Goal: Task Accomplishment & Management: Use online tool/utility

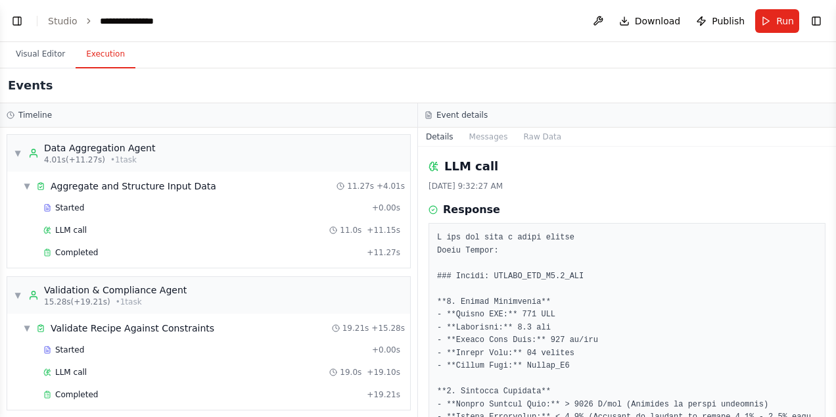
scroll to position [302, 0]
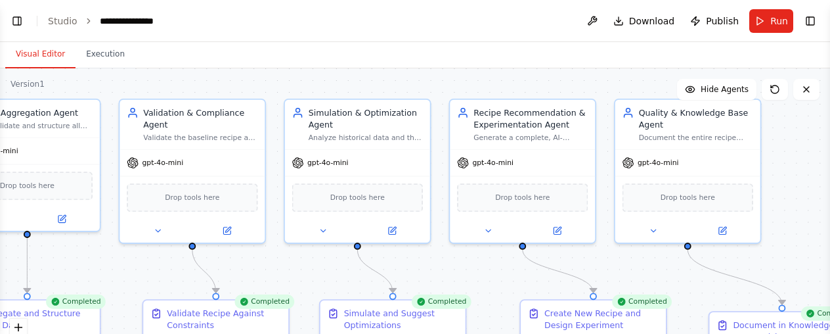
click at [43, 53] on button "Visual Editor" at bounding box center [40, 55] width 70 height 28
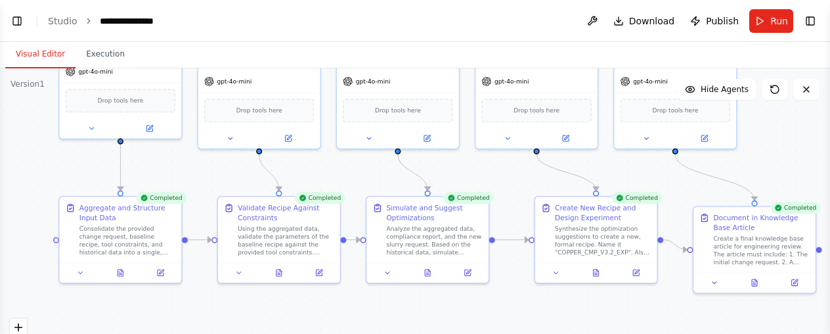
drag, startPoint x: 732, startPoint y: 237, endPoint x: 791, endPoint y: 145, distance: 109.4
click at [791, 145] on div ".deletable-edge-delete-btn { width: 20px; height: 20px; border: 0px solid #ffff…" at bounding box center [415, 232] width 830 height 329
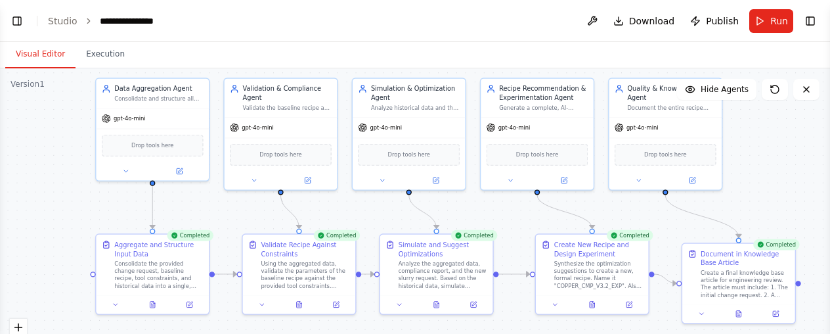
drag, startPoint x: 21, startPoint y: 205, endPoint x: 38, endPoint y: 242, distance: 40.6
click at [38, 242] on div ".deletable-edge-delete-btn { width: 20px; height: 20px; border: 0px solid #ffff…" at bounding box center [415, 232] width 830 height 329
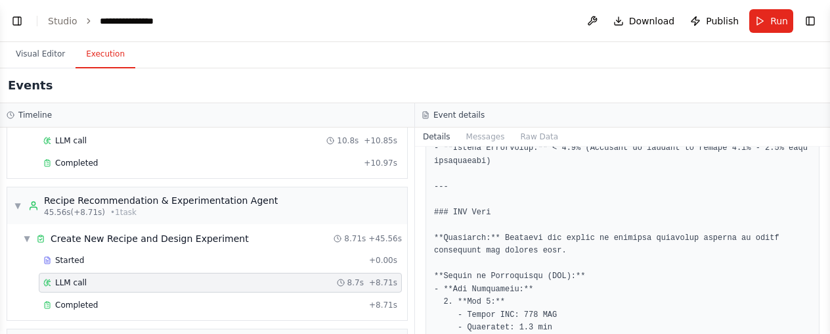
click at [93, 55] on button "Execution" at bounding box center [106, 55] width 60 height 28
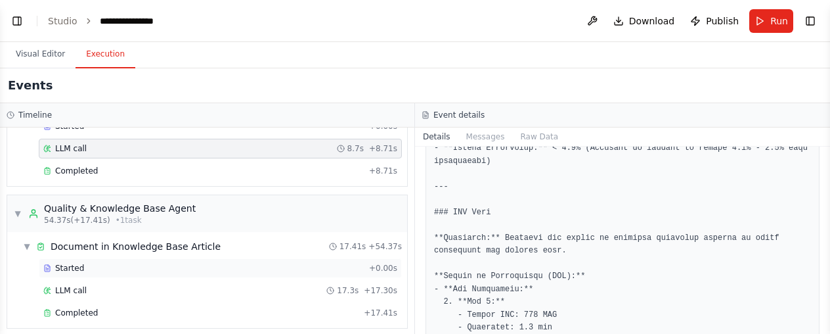
click at [105, 263] on div "Started" at bounding box center [203, 268] width 321 height 11
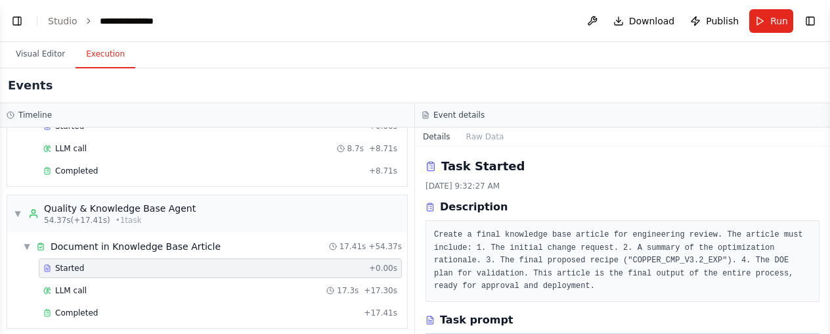
drag, startPoint x: 825, startPoint y: 205, endPoint x: 829, endPoint y: 227, distance: 22.7
click at [829, 227] on button "Toggle Sidebar" at bounding box center [830, 167] width 11 height 334
click at [827, 212] on button "Toggle Sidebar" at bounding box center [830, 167] width 11 height 334
drag, startPoint x: 825, startPoint y: 206, endPoint x: 824, endPoint y: 269, distance: 63.1
click at [824, 269] on div "**********" at bounding box center [415, 167] width 830 height 334
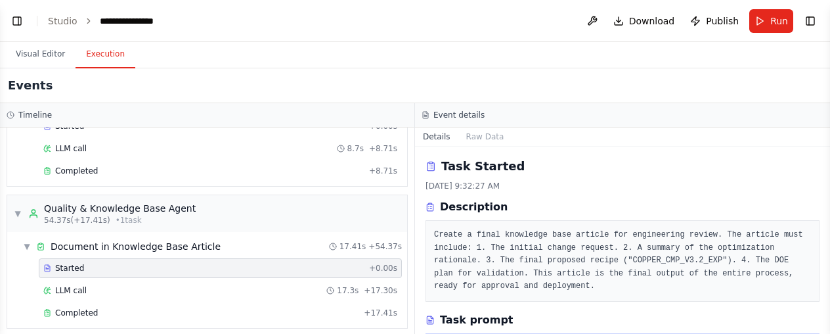
click at [825, 273] on button "Toggle Sidebar" at bounding box center [830, 167] width 11 height 334
click at [825, 221] on button "Toggle Sidebar" at bounding box center [830, 167] width 11 height 334
drag, startPoint x: 830, startPoint y: 177, endPoint x: 824, endPoint y: 248, distance: 71.2
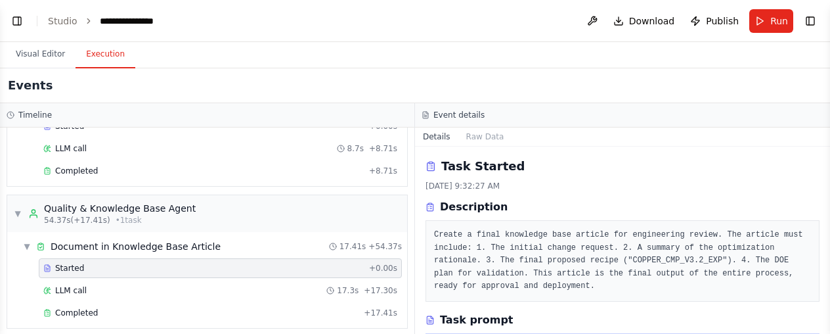
click at [824, 248] on div "**********" at bounding box center [415, 167] width 830 height 334
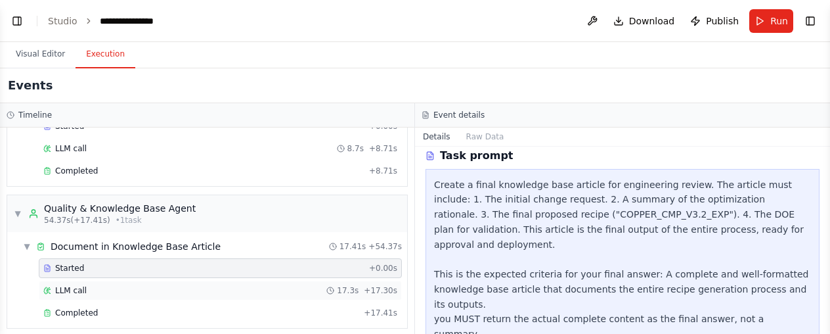
click at [60, 285] on span "LLM call" at bounding box center [71, 290] width 32 height 11
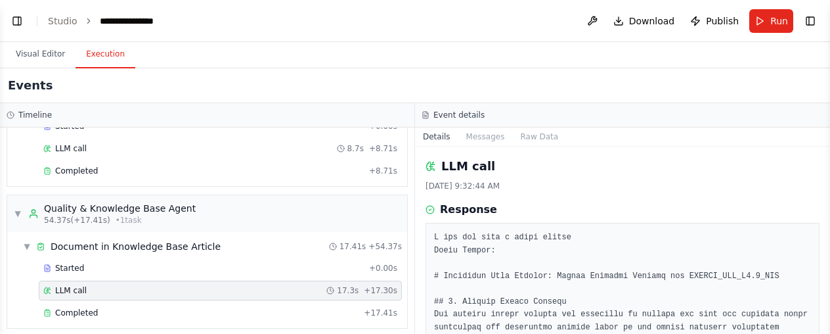
drag, startPoint x: 825, startPoint y: 170, endPoint x: 827, endPoint y: 198, distance: 28.9
click at [827, 198] on button "Toggle Sidebar" at bounding box center [830, 167] width 11 height 334
drag, startPoint x: 827, startPoint y: 198, endPoint x: 825, endPoint y: 139, distance: 59.1
click at [825, 139] on button "Toggle Sidebar" at bounding box center [830, 167] width 11 height 334
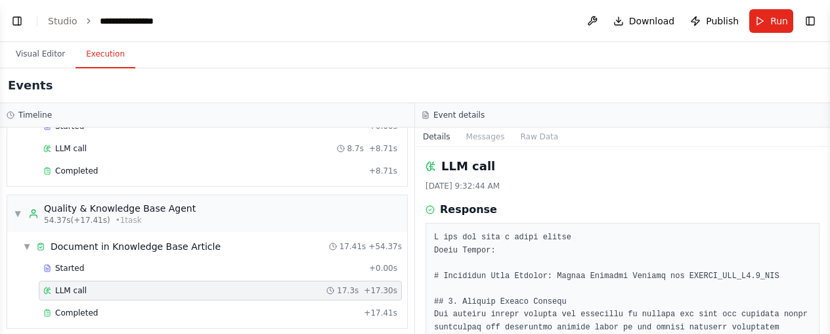
drag, startPoint x: 825, startPoint y: 139, endPoint x: 830, endPoint y: 205, distance: 65.9
click at [830, 205] on html "**********" at bounding box center [415, 167] width 830 height 334
click at [143, 307] on div "Completed" at bounding box center [200, 312] width 315 height 11
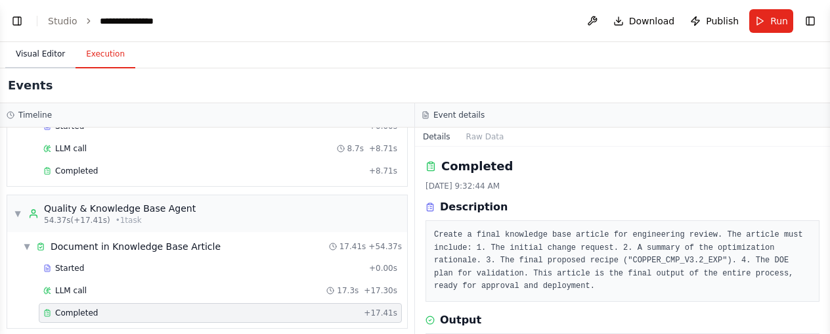
click at [21, 60] on button "Visual Editor" at bounding box center [40, 55] width 70 height 28
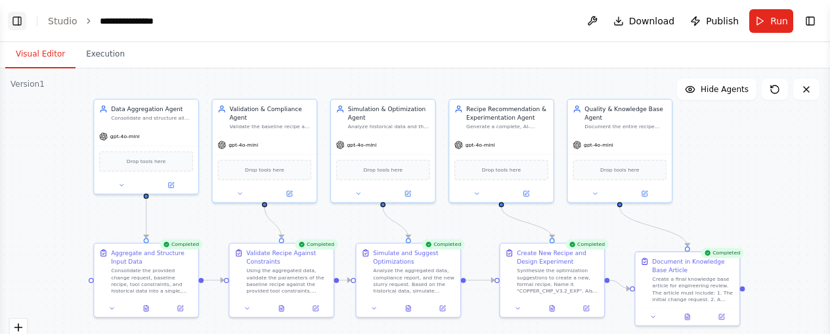
click at [14, 24] on button "Toggle Left Sidebar" at bounding box center [17, 21] width 18 height 18
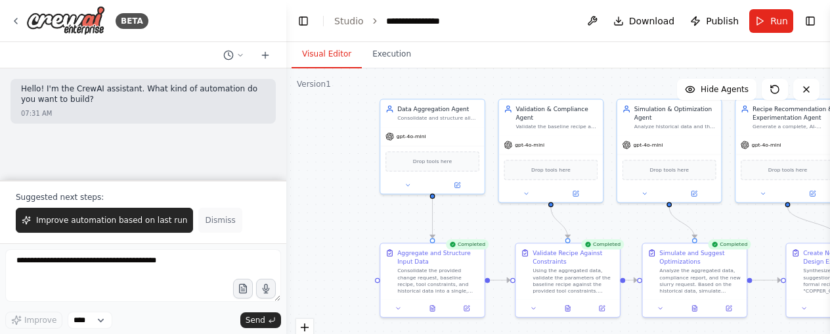
click at [205, 221] on span "Dismiss" at bounding box center [220, 220] width 30 height 11
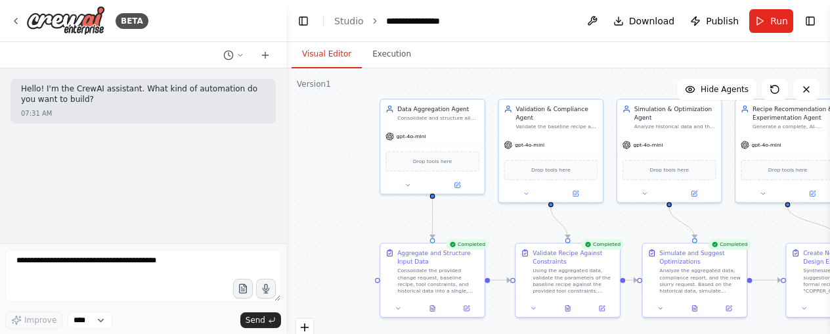
click at [361, 163] on div ".deletable-edge-delete-btn { width: 20px; height: 20px; border: 0px solid #ffff…" at bounding box center [558, 232] width 544 height 329
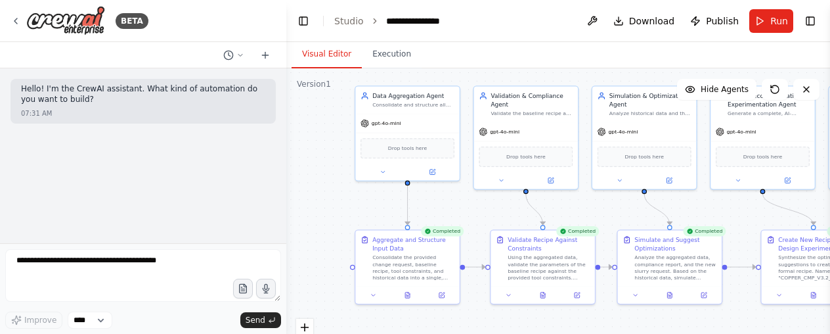
drag, startPoint x: 347, startPoint y: 181, endPoint x: 310, endPoint y: 188, distance: 37.4
click at [310, 188] on div ".deletable-edge-delete-btn { width: 20px; height: 20px; border: 0px solid #ffff…" at bounding box center [558, 232] width 544 height 329
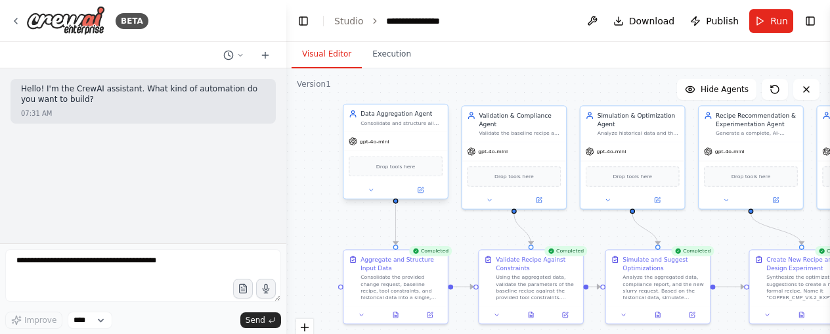
click at [411, 175] on div "Drop tools here" at bounding box center [396, 166] width 94 height 20
click at [811, 16] on button "Toggle Right Sidebar" at bounding box center [811, 21] width 18 height 18
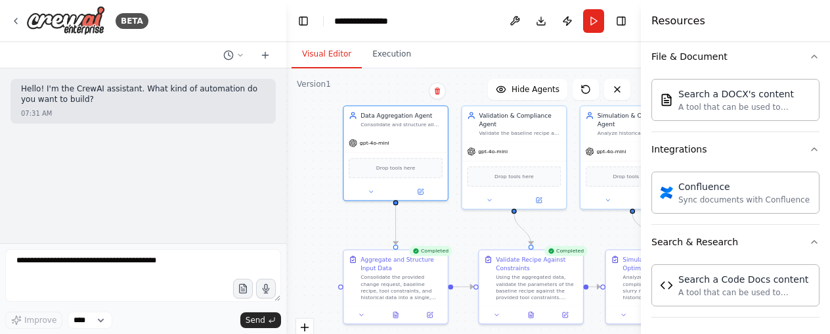
scroll to position [130, 0]
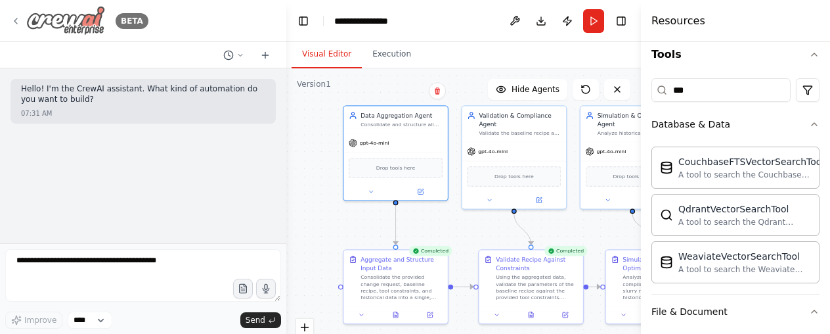
click at [16, 20] on icon at bounding box center [15, 20] width 3 height 5
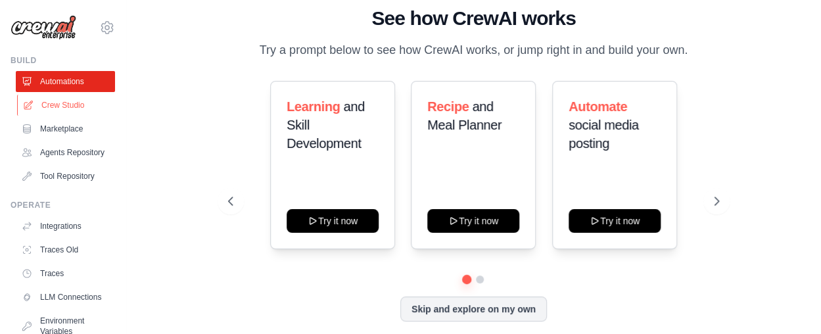
click at [66, 105] on link "Crew Studio" at bounding box center [66, 105] width 99 height 21
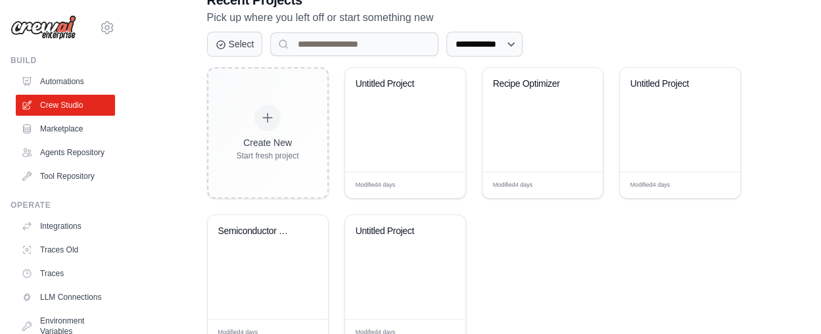
scroll to position [342, 0]
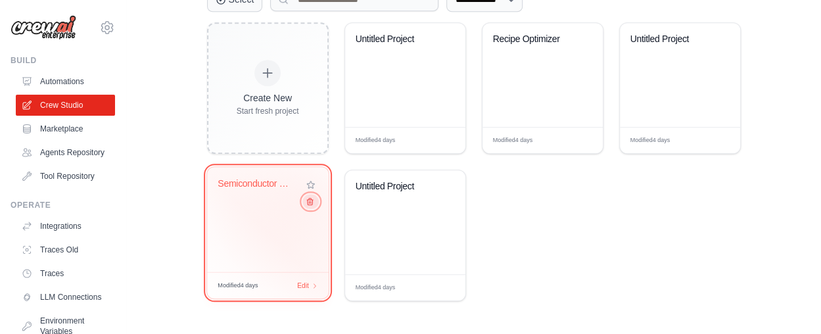
click at [305, 200] on icon at bounding box center [309, 201] width 9 height 9
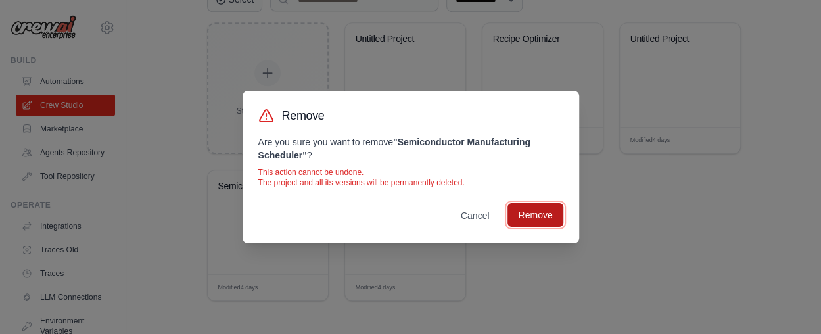
click at [552, 222] on button "Remove" at bounding box center [534, 215] width 55 height 24
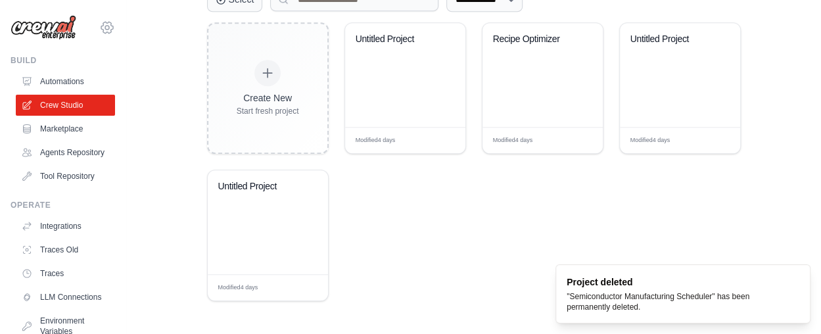
click at [99, 26] on icon at bounding box center [107, 28] width 16 height 16
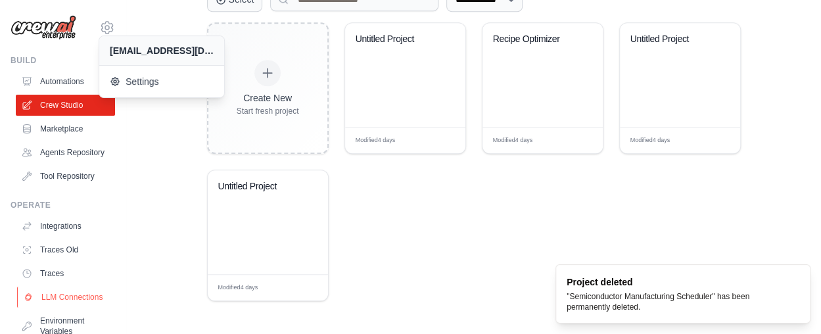
click at [53, 307] on link "LLM Connections" at bounding box center [66, 296] width 99 height 21
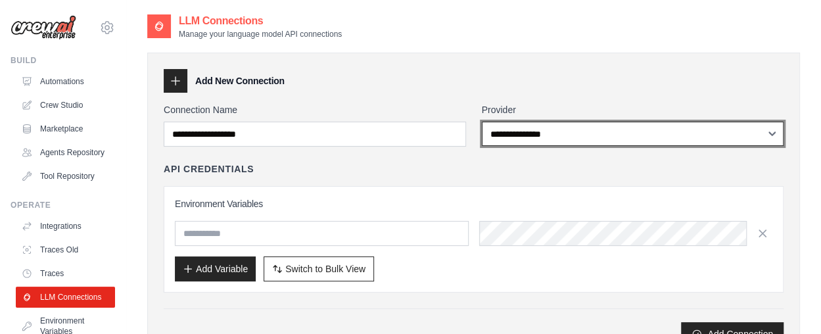
click at [551, 138] on select "**********" at bounding box center [633, 134] width 302 height 24
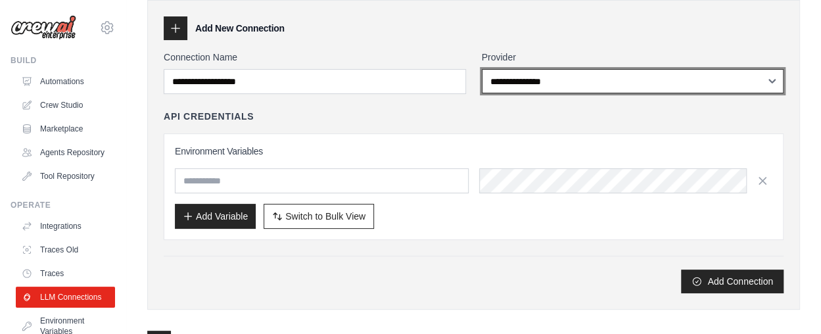
scroll to position [61, 0]
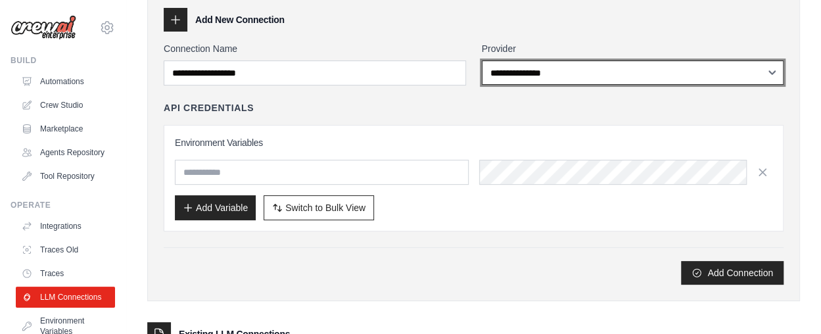
click at [744, 81] on select "**********" at bounding box center [633, 72] width 302 height 24
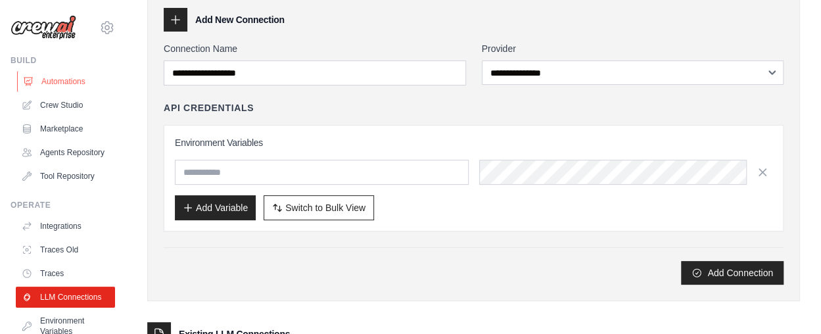
click at [58, 83] on link "Automations" at bounding box center [66, 81] width 99 height 21
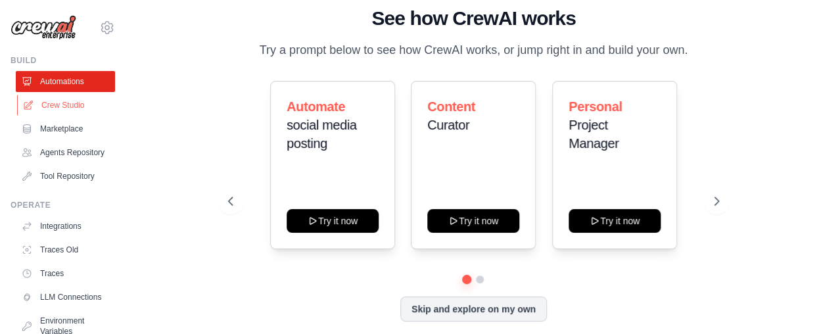
click at [60, 114] on link "Crew Studio" at bounding box center [66, 105] width 99 height 21
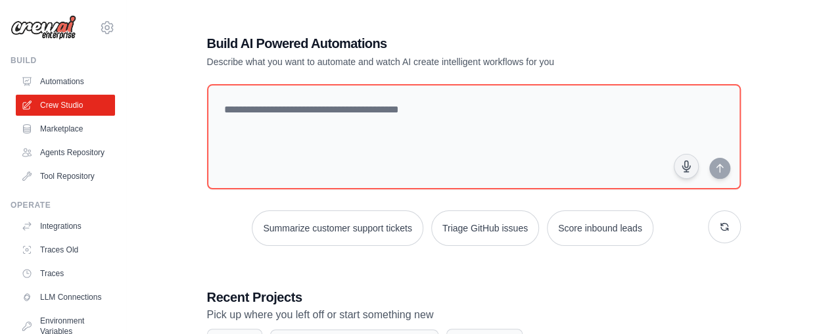
scroll to position [292, 0]
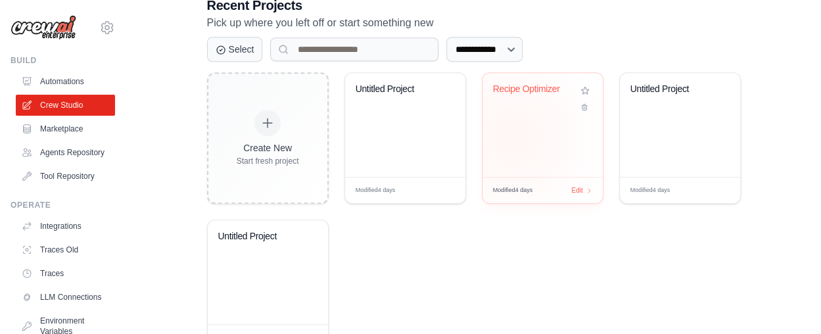
click at [511, 135] on div "Recipe Optimizer" at bounding box center [542, 125] width 120 height 104
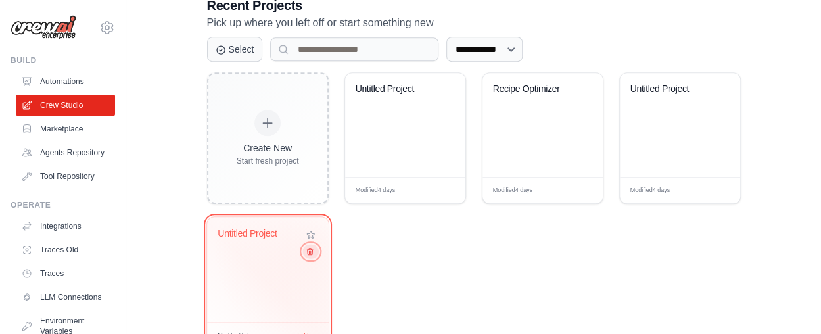
click at [311, 252] on icon at bounding box center [309, 251] width 9 height 9
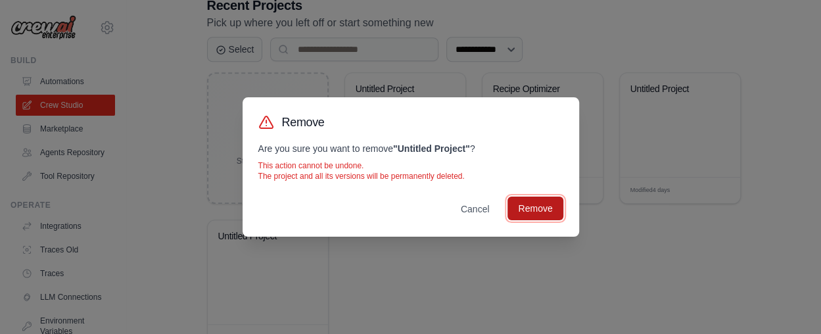
click at [544, 216] on button "Remove" at bounding box center [534, 208] width 55 height 24
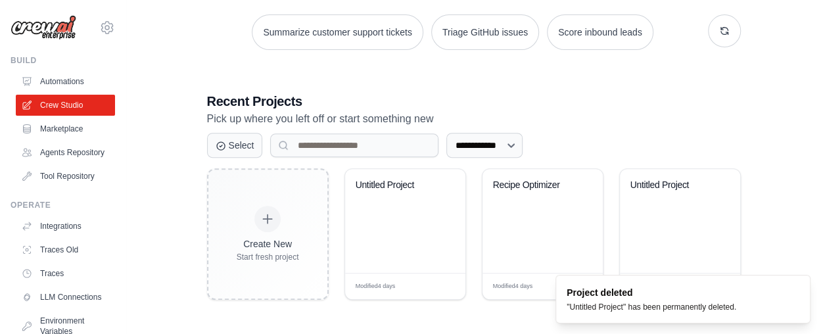
scroll to position [194, 0]
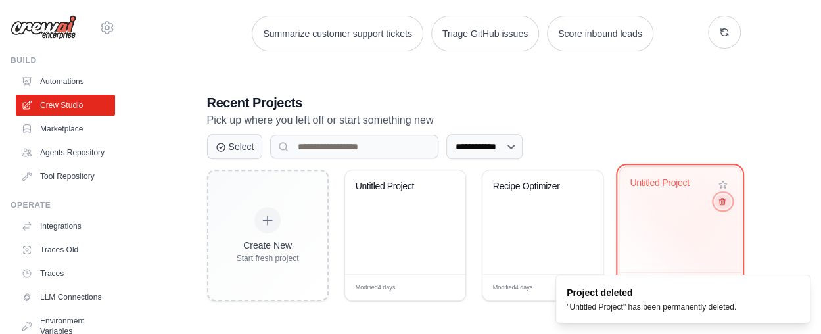
click at [721, 204] on icon at bounding box center [721, 201] width 9 height 9
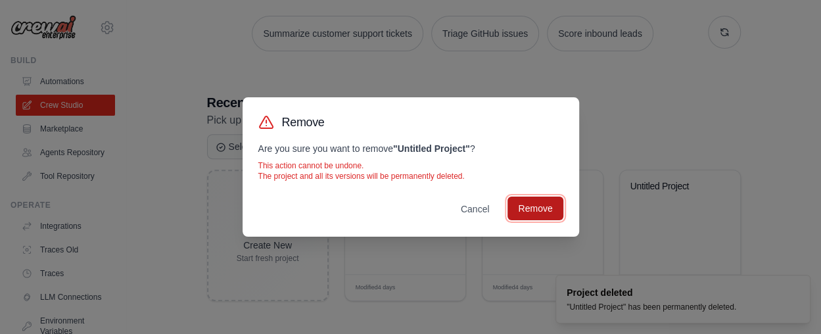
click at [539, 202] on button "Remove" at bounding box center [534, 208] width 55 height 24
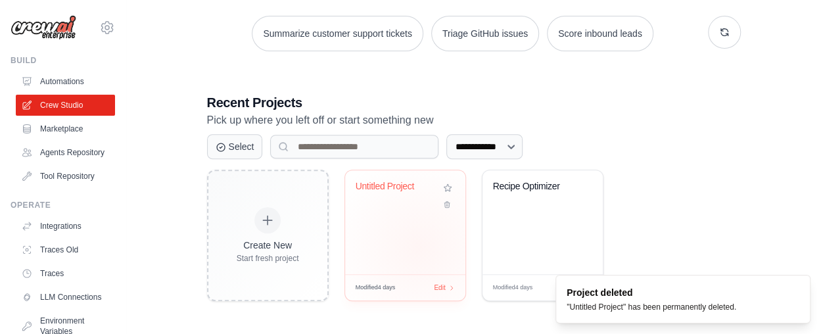
click at [419, 246] on div "Untitled Project" at bounding box center [405, 222] width 120 height 104
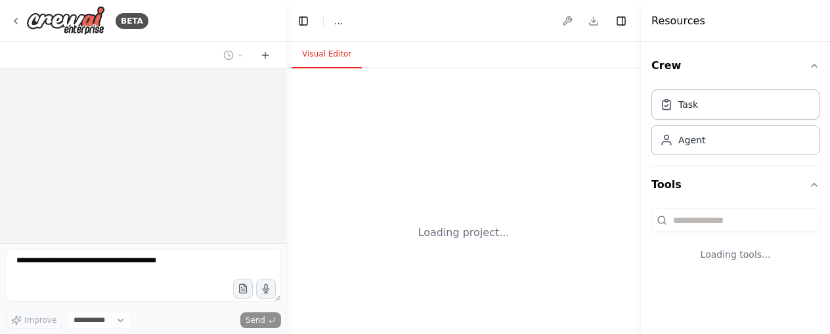
select select "****"
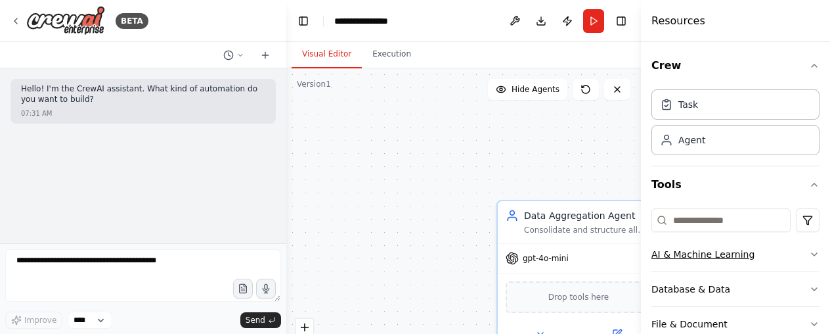
click at [809, 254] on icon "button" at bounding box center [814, 254] width 11 height 11
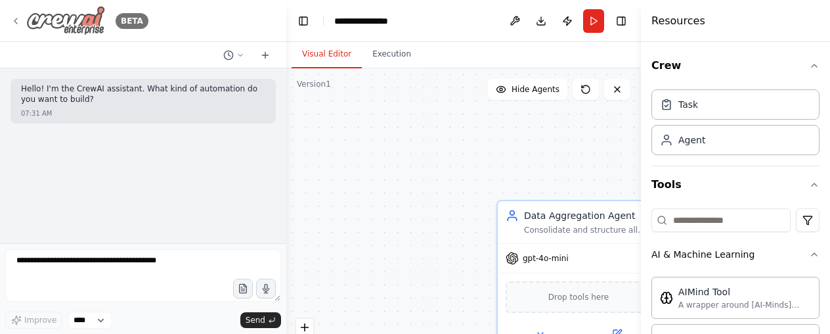
click at [14, 18] on icon at bounding box center [16, 21] width 11 height 11
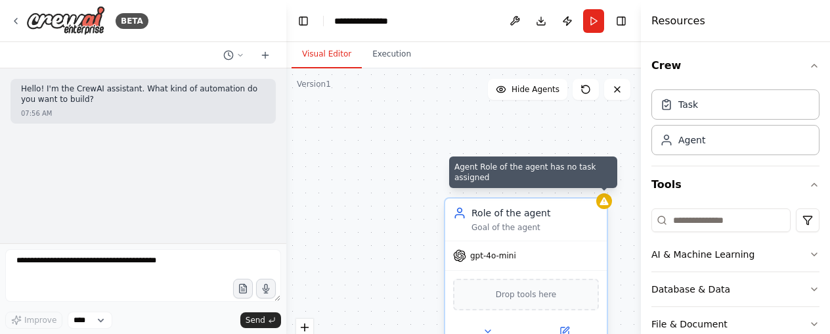
click at [604, 204] on icon at bounding box center [604, 201] width 9 height 8
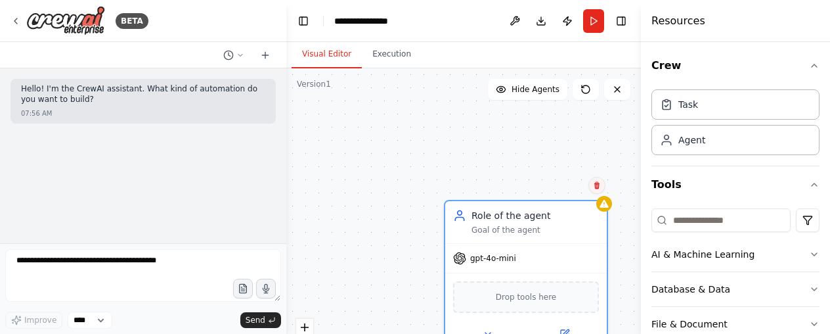
click at [598, 189] on icon at bounding box center [597, 185] width 8 height 8
click at [560, 188] on button "Confirm" at bounding box center [560, 185] width 47 height 16
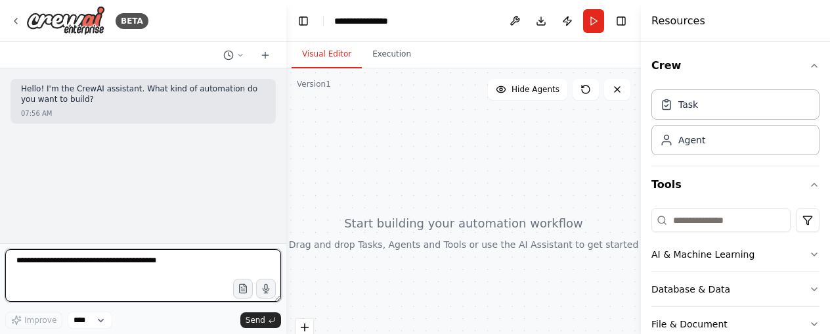
click at [96, 259] on textarea at bounding box center [143, 275] width 276 height 53
click at [66, 277] on textarea "**********" at bounding box center [143, 275] width 276 height 53
type textarea "**********"
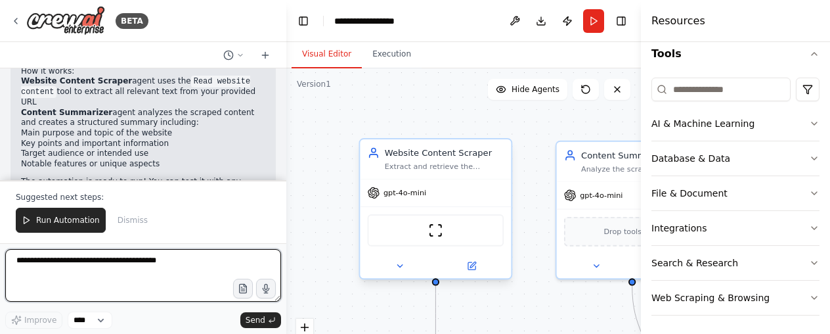
scroll to position [826, 0]
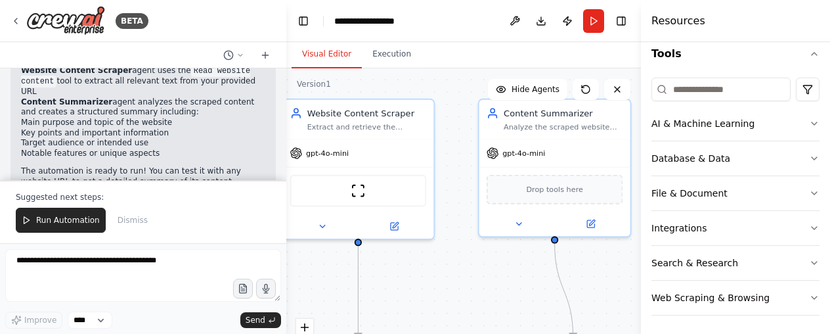
drag, startPoint x: 431, startPoint y: 112, endPoint x: 343, endPoint y: 66, distance: 99.3
click at [343, 66] on div "Visual Editor Execution Version 1 Show Tools Hide Agents .deletable-edge-delete…" at bounding box center [463, 188] width 355 height 292
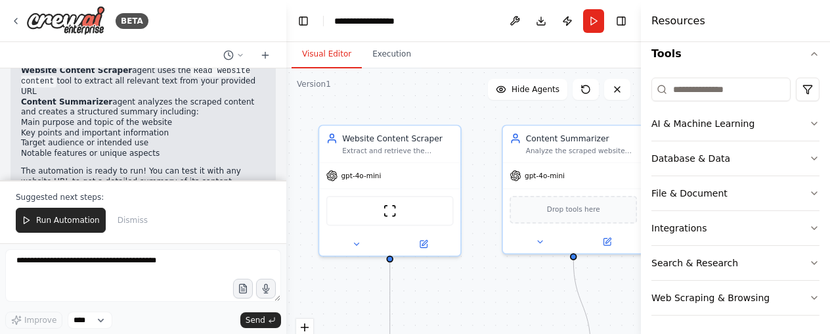
drag, startPoint x: 451, startPoint y: 292, endPoint x: 486, endPoint y: 309, distance: 39.4
click at [486, 309] on div ".deletable-edge-delete-btn { width: 20px; height: 20px; border: 0px solid #ffff…" at bounding box center [463, 232] width 355 height 329
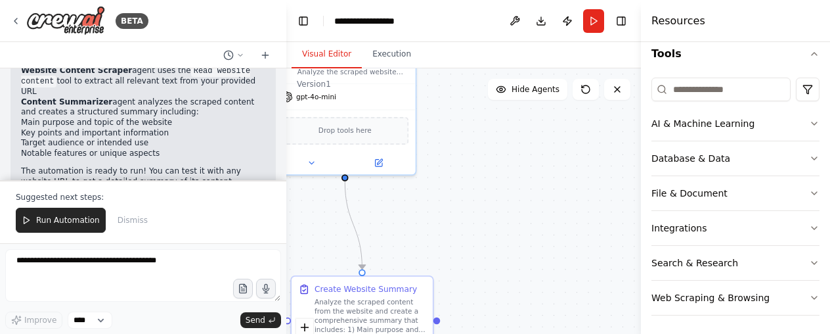
drag, startPoint x: 515, startPoint y: 277, endPoint x: 286, endPoint y: 196, distance: 242.7
click at [286, 196] on div ".deletable-edge-delete-btn { width: 20px; height: 20px; border: 0px solid #ffff…" at bounding box center [463, 232] width 355 height 329
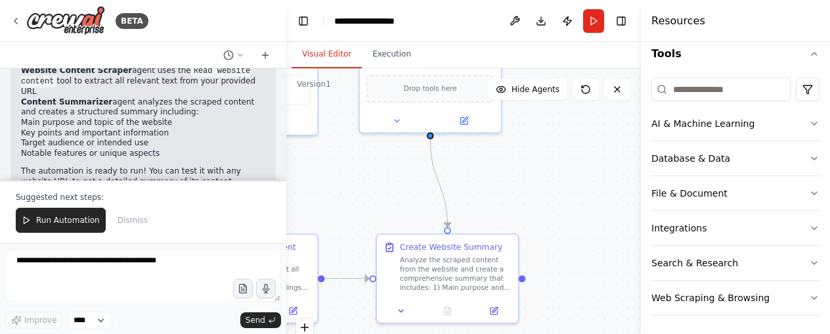
drag, startPoint x: 535, startPoint y: 216, endPoint x: 623, endPoint y: 187, distance: 92.7
click at [623, 187] on div ".deletable-edge-delete-btn { width: 20px; height: 20px; border: 0px solid #ffff…" at bounding box center [463, 232] width 355 height 329
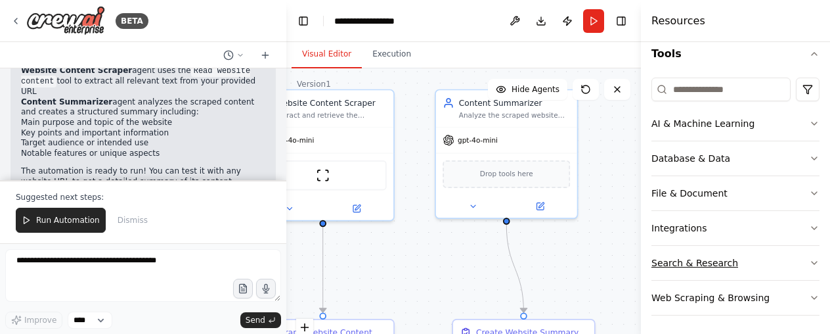
drag, startPoint x: 623, startPoint y: 187, endPoint x: 702, endPoint y: 264, distance: 110.6
click at [702, 264] on div "BETA Hello! I'm the CrewAI assistant. What kind of automation do you want to bu…" at bounding box center [415, 167] width 830 height 334
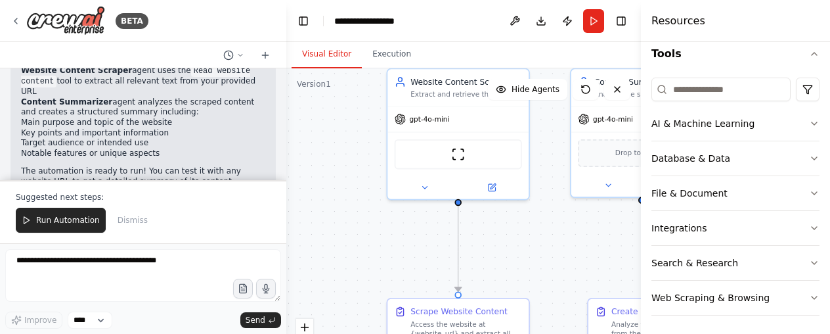
drag, startPoint x: 369, startPoint y: 261, endPoint x: 499, endPoint y: 238, distance: 132.2
click at [499, 238] on div ".deletable-edge-delete-btn { width: 20px; height: 20px; border: 0px solid #ffff…" at bounding box center [463, 232] width 355 height 329
click at [591, 28] on button "Run" at bounding box center [593, 21] width 21 height 24
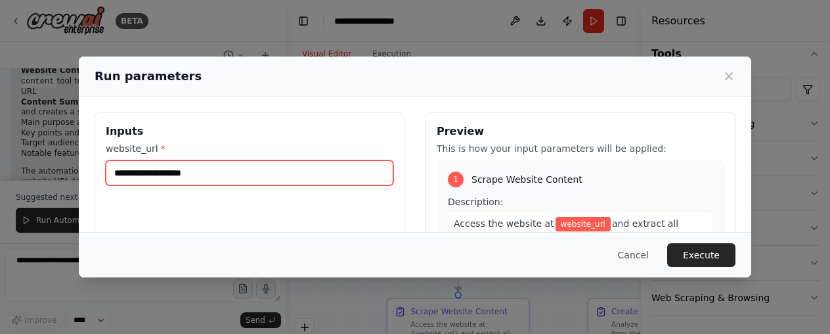
click at [209, 175] on input "website_url *" at bounding box center [250, 172] width 288 height 25
paste input "**********"
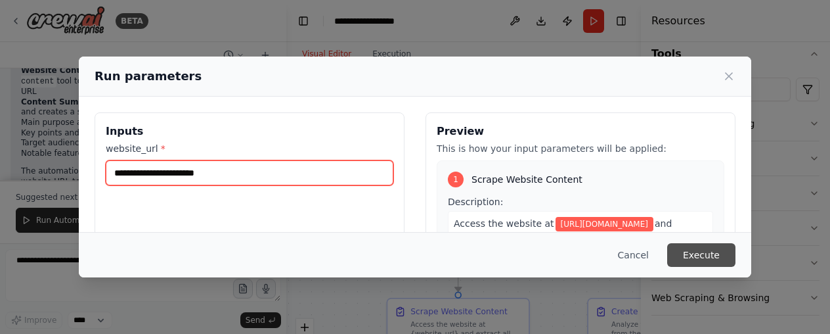
type input "**********"
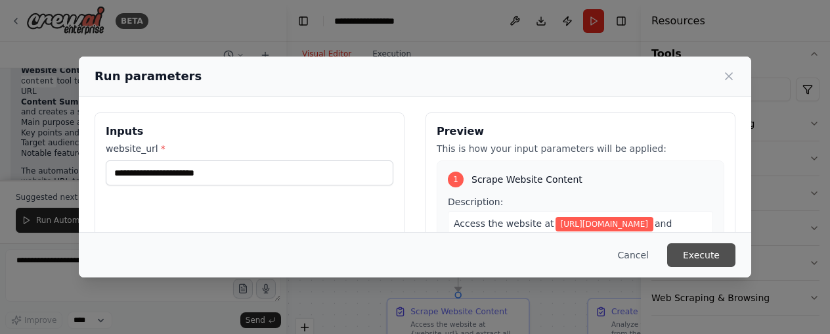
click at [691, 251] on button "Execute" at bounding box center [702, 255] width 68 height 24
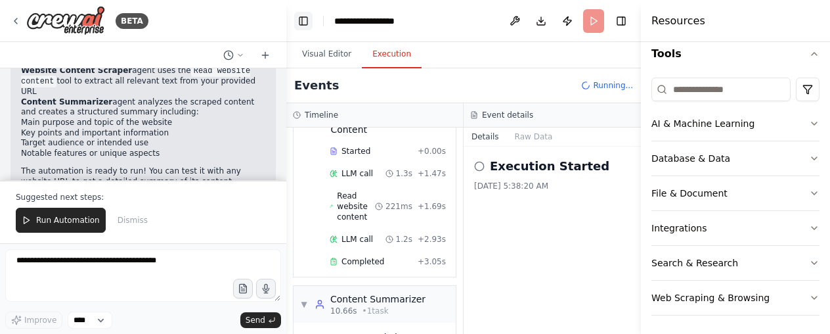
scroll to position [169, 0]
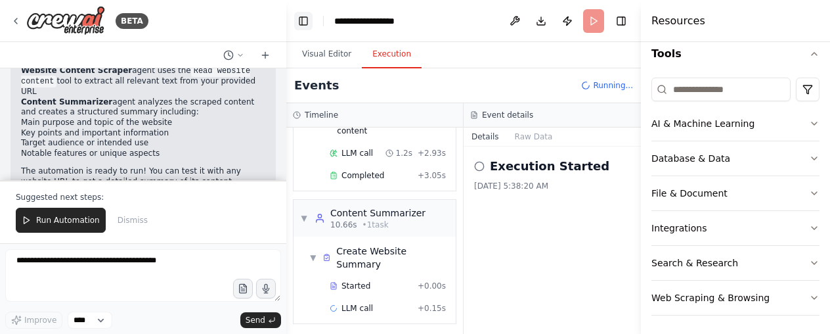
click at [304, 21] on button "Toggle Left Sidebar" at bounding box center [303, 21] width 18 height 18
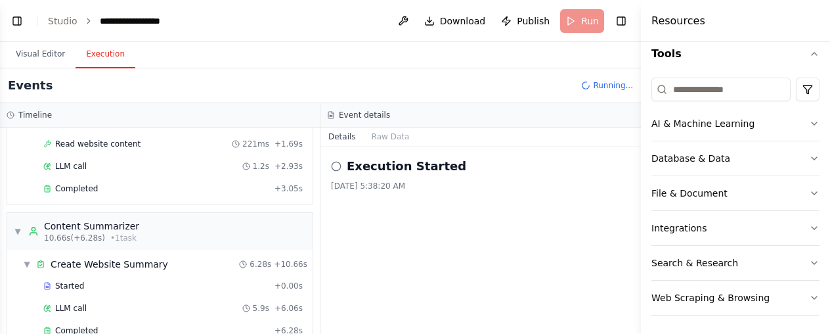
scroll to position [130, 0]
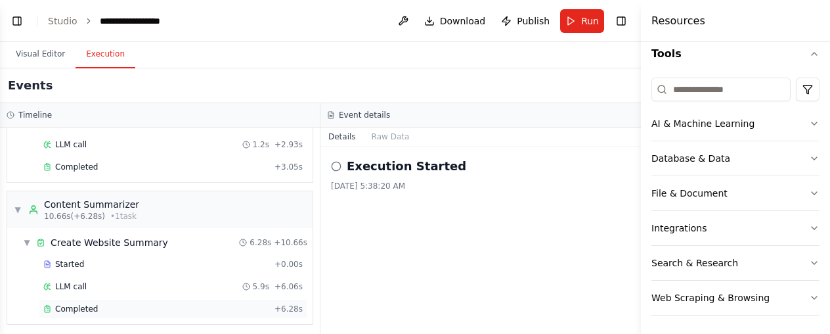
click at [100, 306] on div "Completed" at bounding box center [156, 309] width 226 height 11
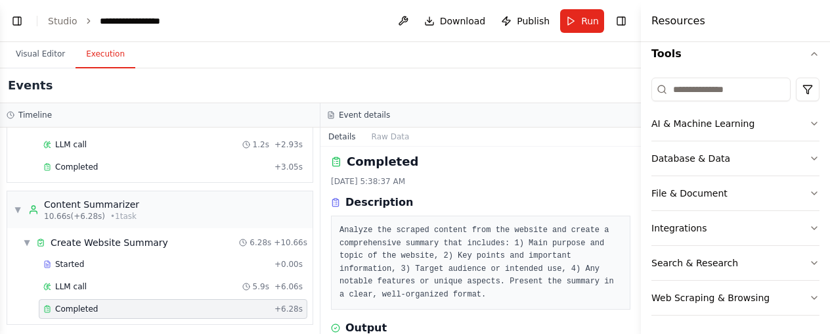
scroll to position [0, 0]
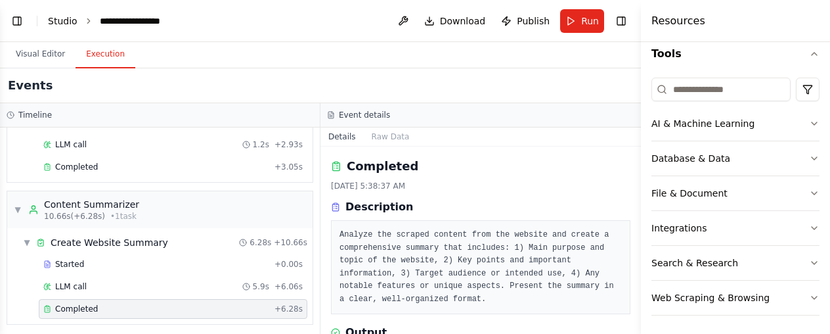
click at [67, 24] on link "Studio" at bounding box center [63, 21] width 30 height 11
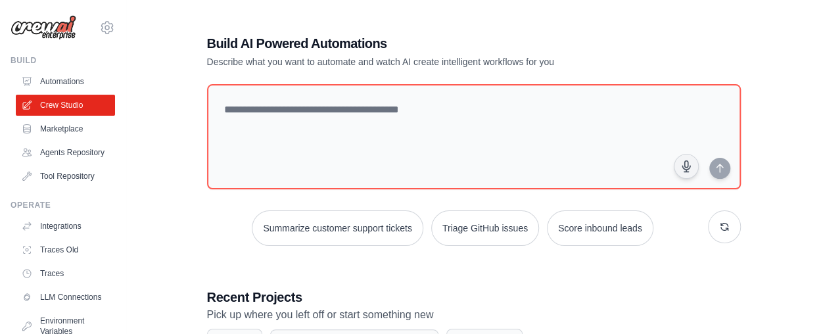
click at [193, 206] on div "**********" at bounding box center [473, 264] width 565 height 503
click at [170, 192] on div "**********" at bounding box center [473, 264] width 652 height 503
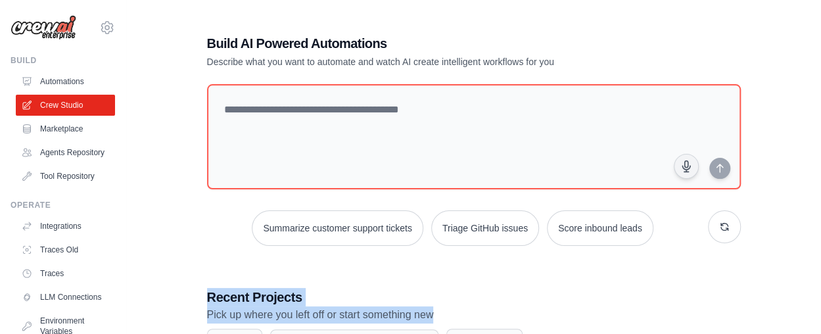
drag, startPoint x: 204, startPoint y: 296, endPoint x: 452, endPoint y: 313, distance: 248.9
click at [452, 313] on div "**********" at bounding box center [473, 264] width 565 height 503
click at [452, 313] on p "Pick up where you left off or start something new" at bounding box center [474, 314] width 534 height 17
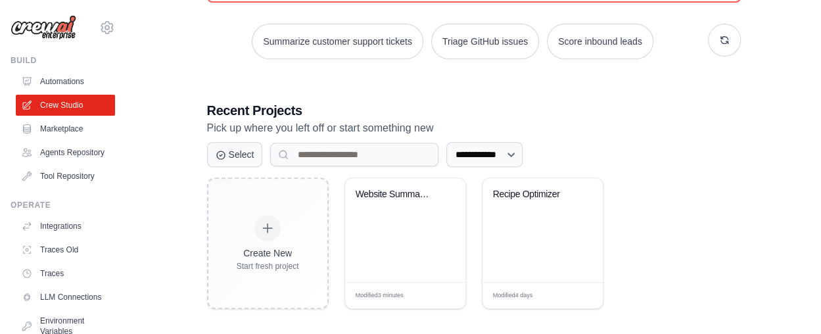
scroll to position [194, 0]
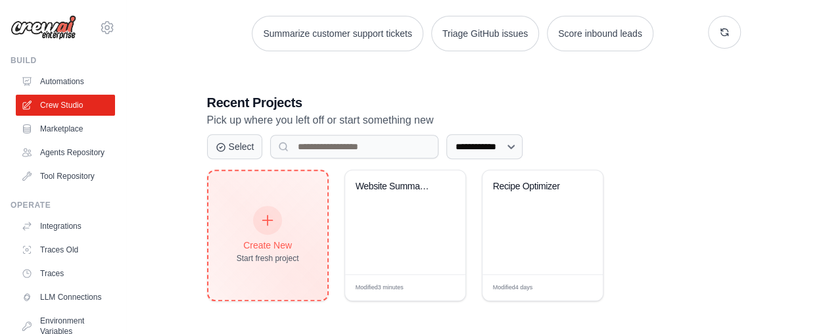
click at [256, 250] on div "Create New Start fresh project" at bounding box center [268, 235] width 62 height 57
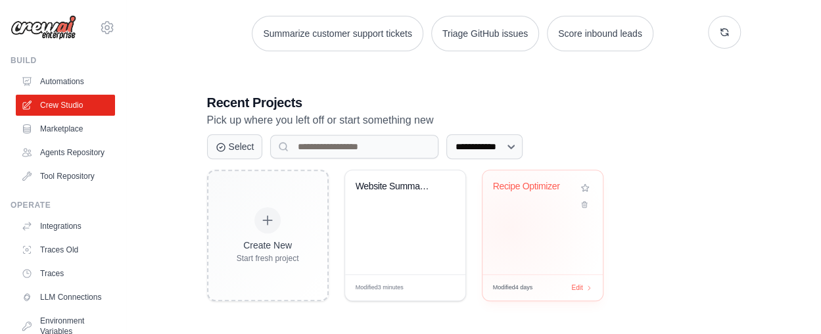
click at [507, 226] on div "Recipe Optimizer" at bounding box center [542, 222] width 120 height 104
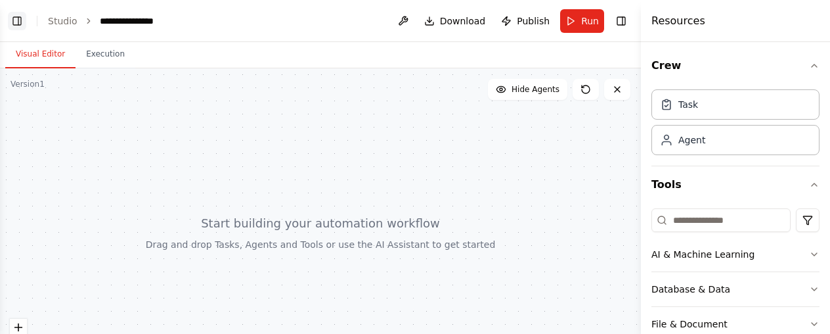
click at [11, 24] on button "Toggle Left Sidebar" at bounding box center [17, 21] width 18 height 18
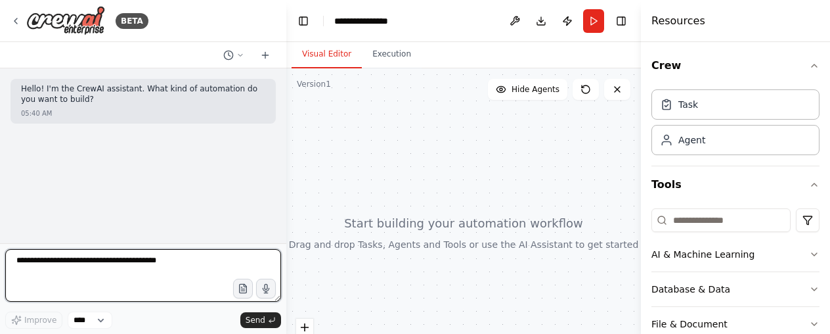
click at [133, 256] on textarea at bounding box center [143, 275] width 276 height 53
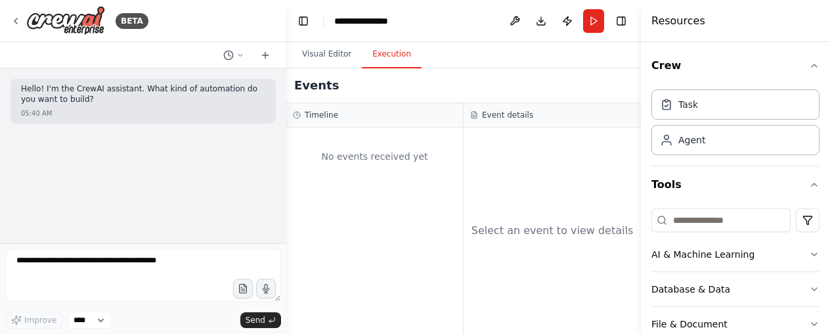
click at [385, 58] on button "Execution" at bounding box center [392, 55] width 60 height 28
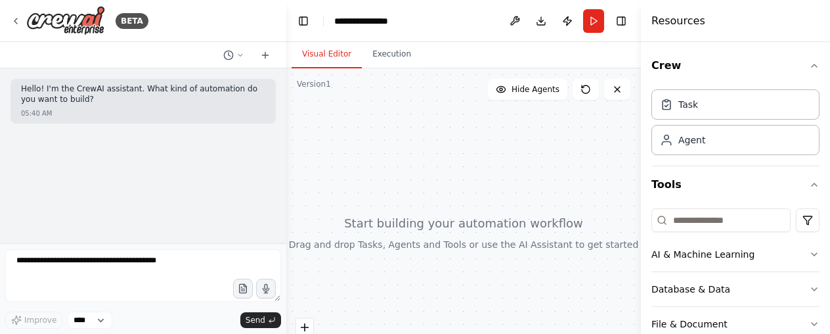
click at [336, 58] on button "Visual Editor" at bounding box center [327, 55] width 70 height 28
drag, startPoint x: 336, startPoint y: 21, endPoint x: 399, endPoint y: 32, distance: 63.9
click at [399, 32] on header "**********" at bounding box center [463, 21] width 355 height 42
click at [225, 216] on div "Hello! I'm the CrewAI assistant. What kind of automation do you want to build? …" at bounding box center [143, 155] width 286 height 175
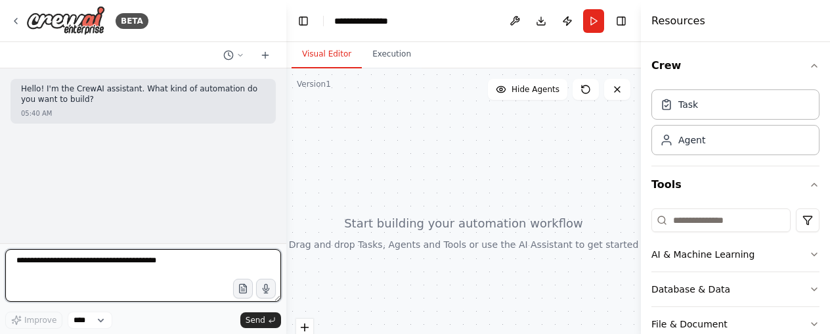
click at [227, 259] on textarea at bounding box center [143, 275] width 276 height 53
click at [81, 272] on textarea at bounding box center [143, 275] width 276 height 53
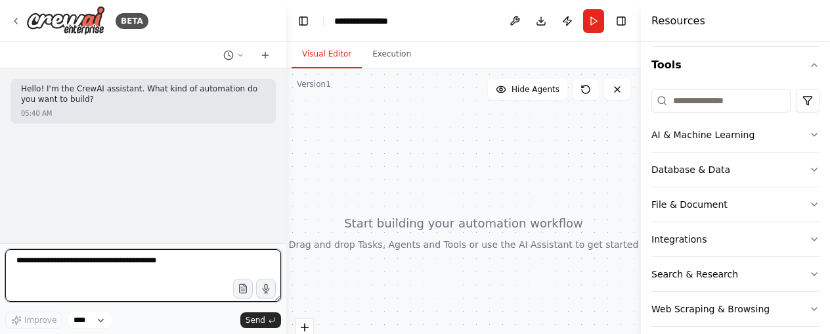
scroll to position [131, 0]
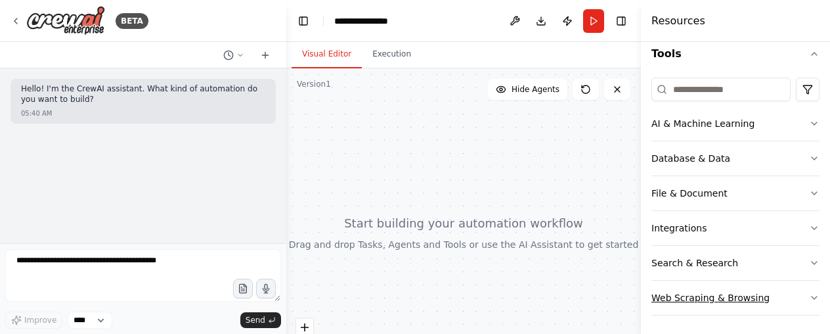
click at [812, 296] on icon "button" at bounding box center [814, 297] width 5 height 3
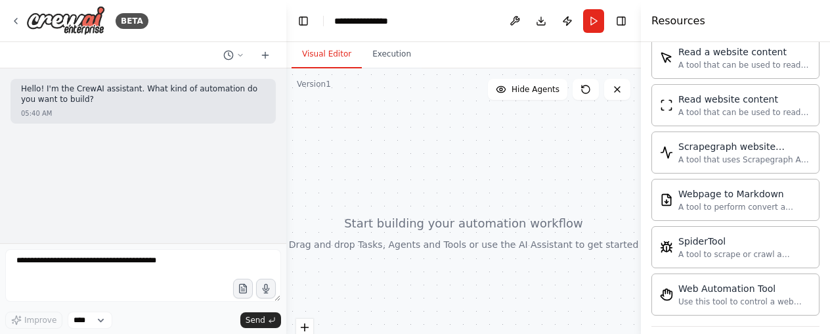
scroll to position [844, 0]
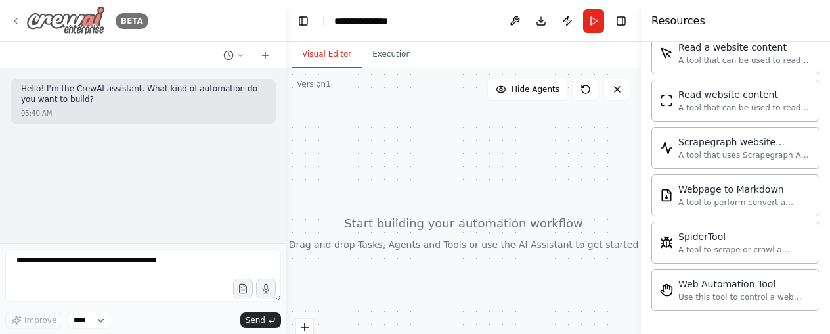
click at [16, 21] on icon at bounding box center [16, 21] width 11 height 11
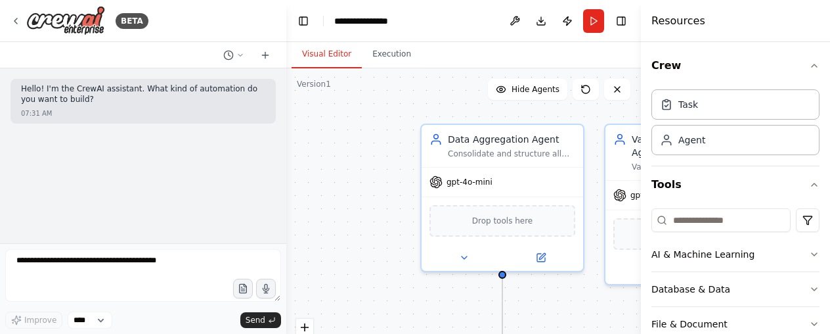
drag, startPoint x: 378, startPoint y: 268, endPoint x: 302, endPoint y: 197, distance: 104.1
click at [302, 197] on div ".deletable-edge-delete-btn { width: 20px; height: 20px; border: 0px solid #ffff…" at bounding box center [463, 232] width 355 height 329
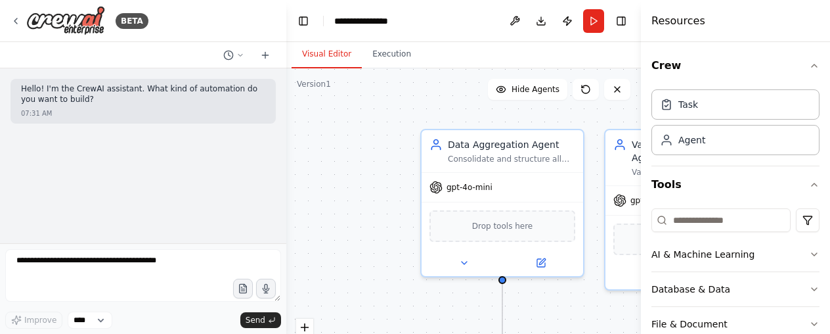
click at [384, 263] on div ".deletable-edge-delete-btn { width: 20px; height: 20px; border: 0px solid #ffff…" at bounding box center [463, 232] width 355 height 329
drag, startPoint x: 284, startPoint y: 152, endPoint x: 371, endPoint y: 264, distance: 141.4
click at [258, 147] on div "BETA Hello! I'm the CrewAI assistant. What kind of automation do you want to bu…" at bounding box center [143, 167] width 286 height 334
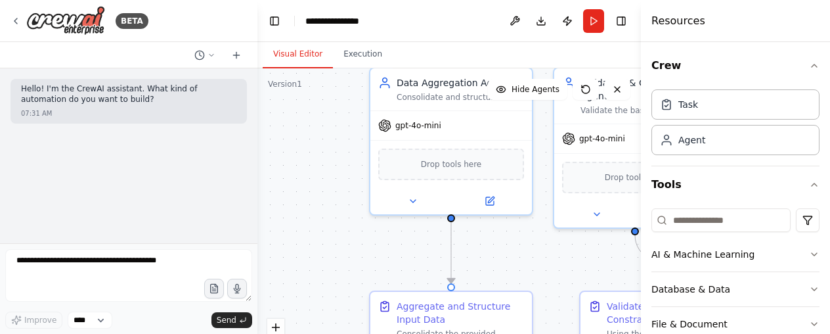
drag, startPoint x: 371, startPoint y: 264, endPoint x: 318, endPoint y: 202, distance: 81.1
click at [318, 202] on div ".deletable-edge-delete-btn { width: 20px; height: 20px; border: 0px solid #ffff…" at bounding box center [450, 232] width 384 height 329
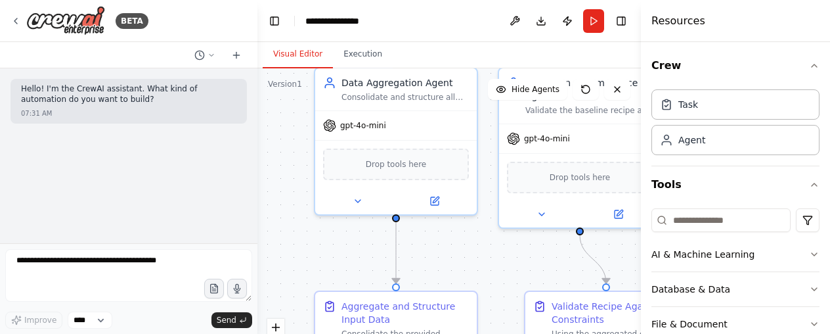
drag, startPoint x: 568, startPoint y: 267, endPoint x: 495, endPoint y: 265, distance: 72.3
click at [495, 265] on div ".deletable-edge-delete-btn { width: 20px; height: 20px; border: 0px solid #ffff…" at bounding box center [450, 232] width 384 height 329
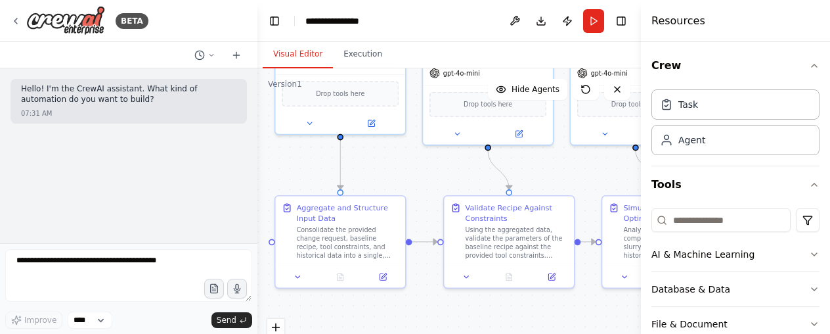
drag, startPoint x: 495, startPoint y: 265, endPoint x: 430, endPoint y: 167, distance: 118.4
click at [430, 167] on div ".deletable-edge-delete-btn { width: 20px; height: 20px; border: 0px solid #ffff…" at bounding box center [450, 232] width 384 height 329
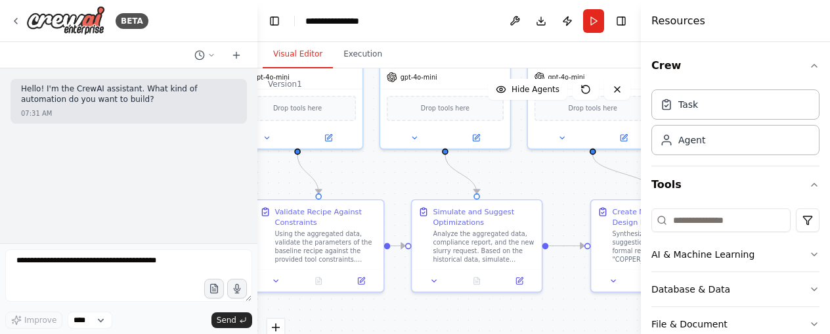
drag, startPoint x: 430, startPoint y: 167, endPoint x: 206, endPoint y: 189, distance: 224.5
click at [206, 189] on div "**********" at bounding box center [415, 167] width 830 height 334
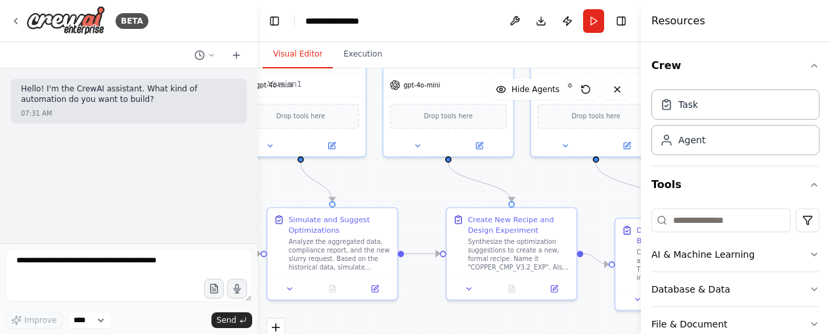
drag, startPoint x: 561, startPoint y: 196, endPoint x: 394, endPoint y: 196, distance: 166.9
click at [394, 196] on div ".deletable-edge-delete-btn { width: 20px; height: 20px; border: 0px solid #ffff…" at bounding box center [450, 232] width 384 height 329
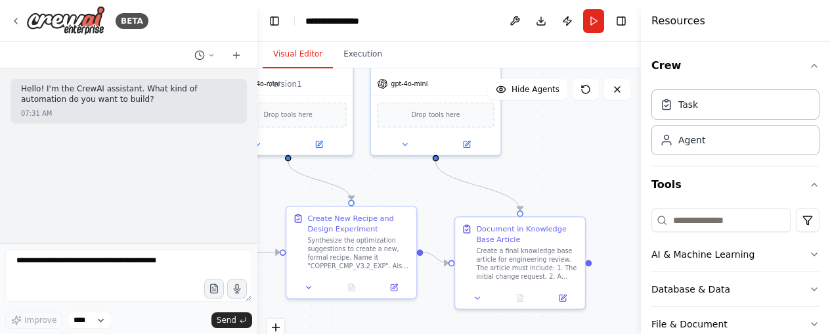
drag, startPoint x: 539, startPoint y: 193, endPoint x: 438, endPoint y: 191, distance: 101.2
click at [438, 191] on div ".deletable-edge-delete-btn { width: 20px; height: 20px; border: 0px solid #ffff…" at bounding box center [450, 232] width 384 height 329
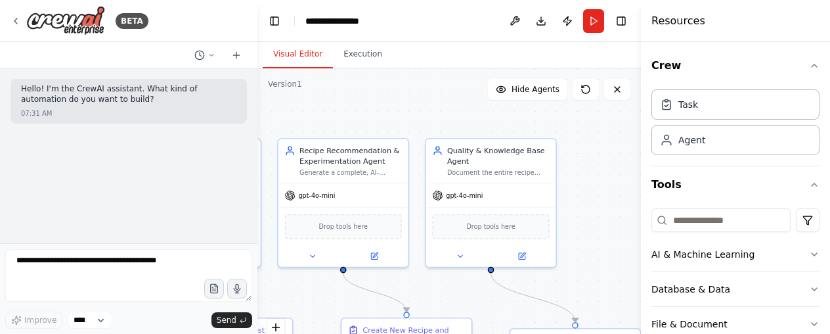
drag, startPoint x: 608, startPoint y: 226, endPoint x: 620, endPoint y: 254, distance: 30.0
click at [620, 254] on div ".deletable-edge-delete-btn { width: 20px; height: 20px; border: 0px solid #ffff…" at bounding box center [450, 232] width 384 height 329
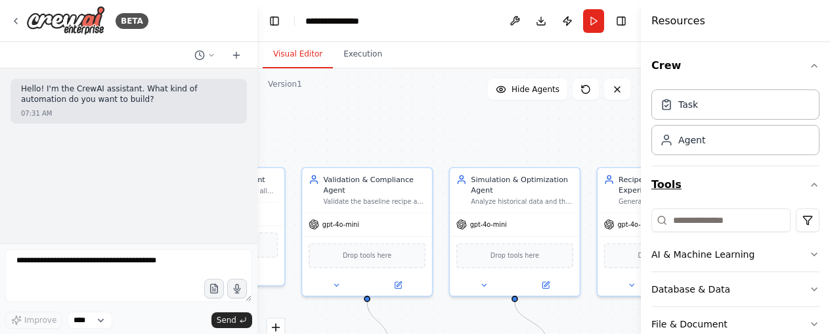
drag, startPoint x: 398, startPoint y: 117, endPoint x: 773, endPoint y: 167, distance: 377.8
click at [773, 167] on div "**********" at bounding box center [415, 167] width 830 height 334
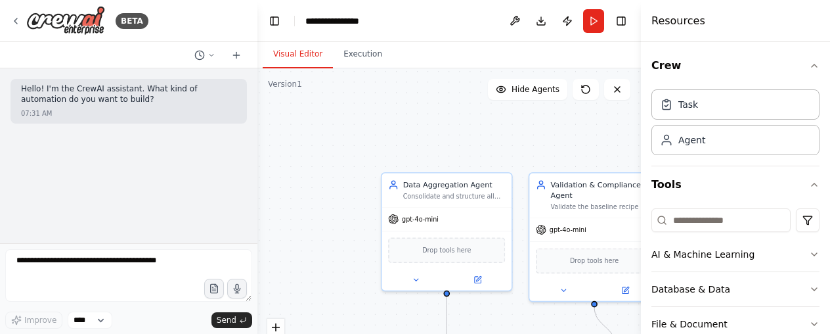
drag, startPoint x: 414, startPoint y: 148, endPoint x: 602, endPoint y: 134, distance: 188.5
click at [602, 134] on div ".deletable-edge-delete-btn { width: 20px; height: 20px; border: 0px solid #ffff…" at bounding box center [450, 232] width 384 height 329
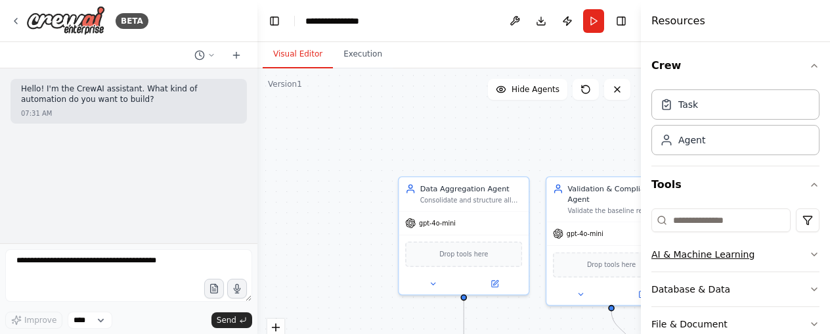
click at [809, 251] on icon "button" at bounding box center [814, 254] width 11 height 11
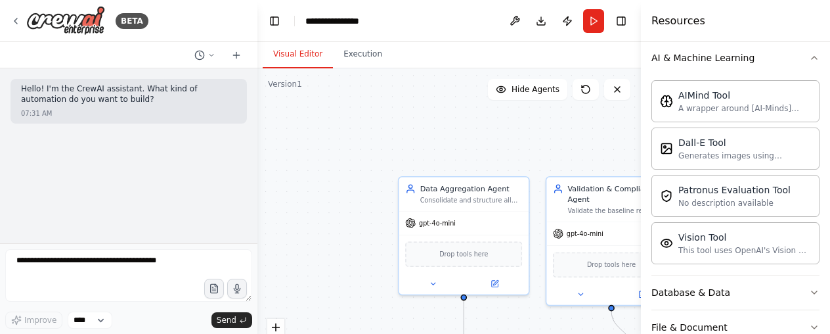
scroll to position [200, 0]
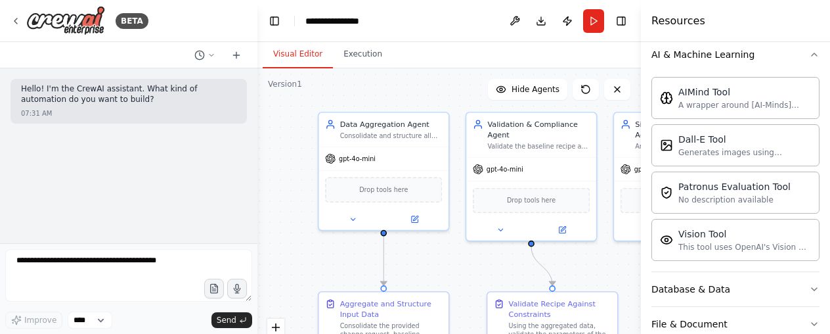
drag, startPoint x: 375, startPoint y: 156, endPoint x: 281, endPoint y: 83, distance: 118.8
click at [281, 83] on div "Version 1 Show Tools Hide Agents .deletable-edge-delete-btn { width: 20px; heig…" at bounding box center [450, 232] width 384 height 329
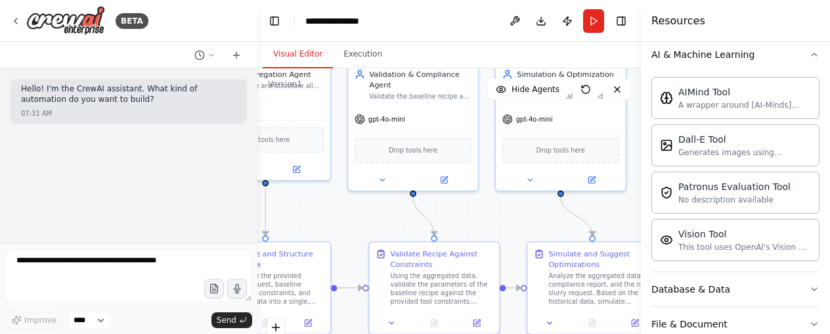
drag, startPoint x: 443, startPoint y: 254, endPoint x: 306, endPoint y: 192, distance: 150.0
click at [306, 192] on div ".deletable-edge-delete-btn { width: 20px; height: 20px; border: 0px solid #ffff…" at bounding box center [450, 232] width 384 height 329
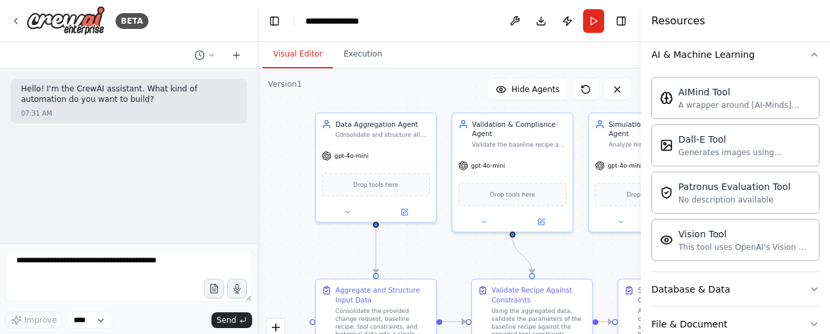
drag, startPoint x: 306, startPoint y: 192, endPoint x: 460, endPoint y: 264, distance: 169.9
click at [460, 264] on div ".deletable-edge-delete-btn { width: 20px; height: 20px; border: 0px solid #ffff…" at bounding box center [450, 232] width 384 height 329
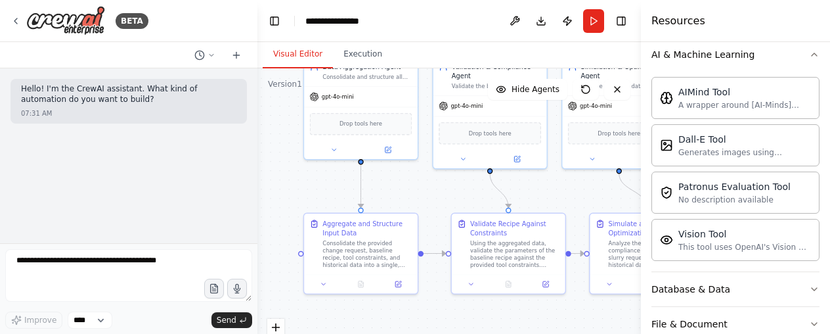
drag, startPoint x: 321, startPoint y: 231, endPoint x: 294, endPoint y: 158, distance: 78.1
click at [294, 158] on div ".deletable-edge-delete-btn { width: 20px; height: 20px; border: 0px solid #ffff…" at bounding box center [450, 232] width 384 height 329
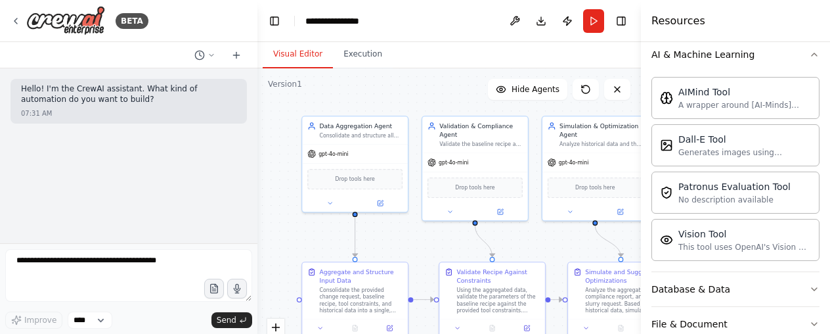
drag, startPoint x: 314, startPoint y: 196, endPoint x: 313, endPoint y: 248, distance: 52.6
click at [313, 248] on div ".deletable-edge-delete-btn { width: 20px; height: 20px; border: 0px solid #ffff…" at bounding box center [450, 232] width 384 height 329
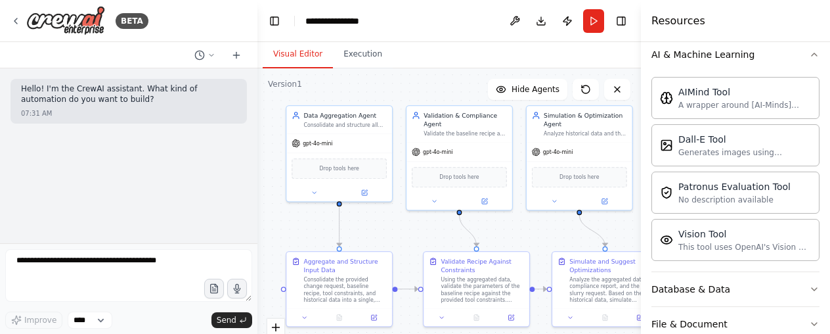
drag, startPoint x: 330, startPoint y: 251, endPoint x: 314, endPoint y: 240, distance: 19.0
click at [314, 240] on div ".deletable-edge-delete-btn { width: 20px; height: 20px; border: 0px solid #ffff…" at bounding box center [450, 232] width 384 height 329
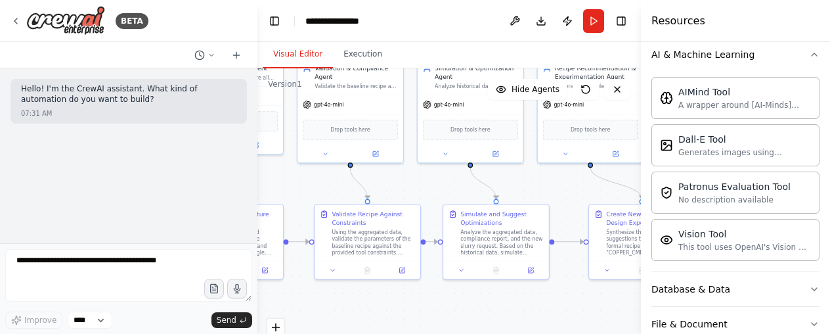
drag, startPoint x: 417, startPoint y: 235, endPoint x: 242, endPoint y: 162, distance: 189.6
click at [242, 162] on div "**********" at bounding box center [415, 167] width 830 height 334
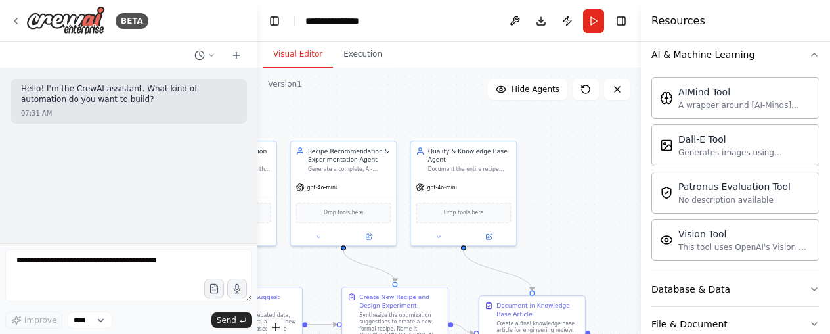
drag, startPoint x: 606, startPoint y: 155, endPoint x: 417, endPoint y: 259, distance: 215.8
click at [417, 259] on div ".deletable-edge-delete-btn { width: 20px; height: 20px; border: 0px solid #ffff…" at bounding box center [450, 232] width 384 height 329
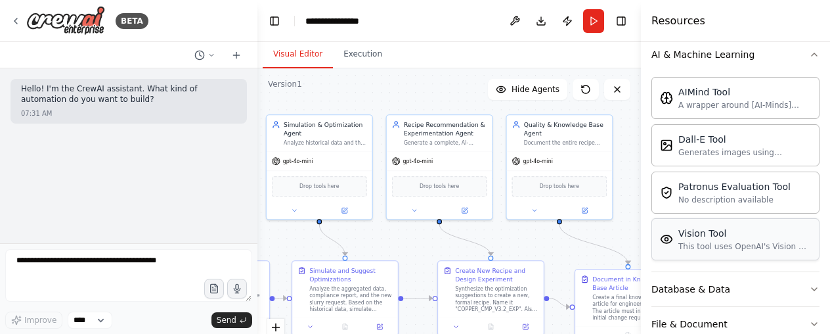
drag, startPoint x: 578, startPoint y: 201, endPoint x: 784, endPoint y: 225, distance: 207.7
click at [784, 225] on div "**********" at bounding box center [415, 167] width 830 height 334
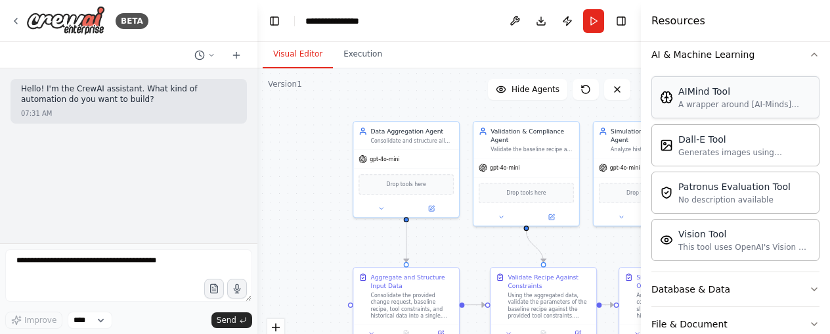
drag, startPoint x: 405, startPoint y: 130, endPoint x: 665, endPoint y: 109, distance: 261.0
click at [665, 109] on div "**********" at bounding box center [415, 167] width 830 height 334
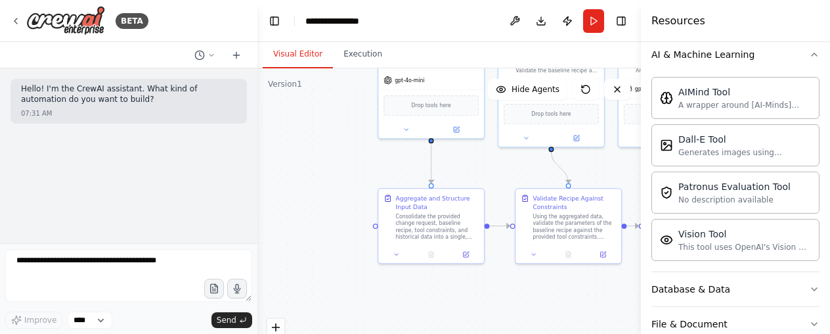
drag, startPoint x: 285, startPoint y: 206, endPoint x: 269, endPoint y: 175, distance: 35.3
click at [269, 175] on div ".deletable-edge-delete-btn { width: 20px; height: 20px; border: 0px solid #ffff…" at bounding box center [450, 232] width 384 height 329
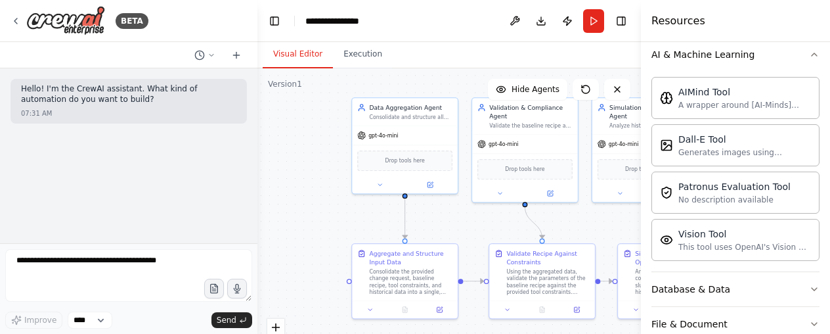
drag, startPoint x: 326, startPoint y: 166, endPoint x: 305, endPoint y: 156, distance: 22.9
click at [305, 156] on div ".deletable-edge-delete-btn { width: 20px; height: 20px; border: 0px solid #ffff…" at bounding box center [450, 232] width 384 height 329
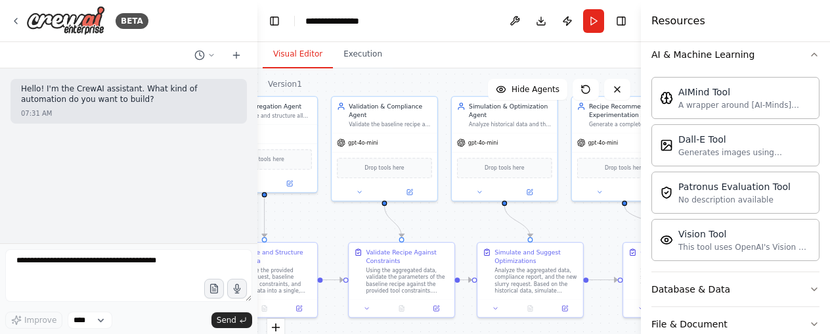
drag, startPoint x: 342, startPoint y: 208, endPoint x: 179, endPoint y: 214, distance: 163.1
click at [179, 214] on div "**********" at bounding box center [415, 167] width 830 height 334
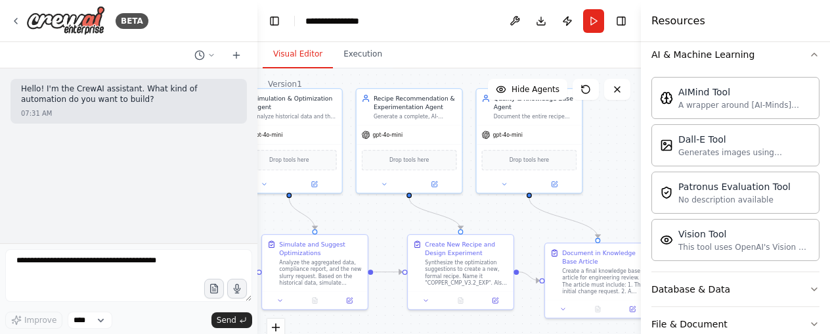
drag, startPoint x: 574, startPoint y: 240, endPoint x: 376, endPoint y: 225, distance: 199.0
click at [376, 225] on div ".deletable-edge-delete-btn { width: 20px; height: 20px; border: 0px solid #ffff…" at bounding box center [450, 232] width 384 height 329
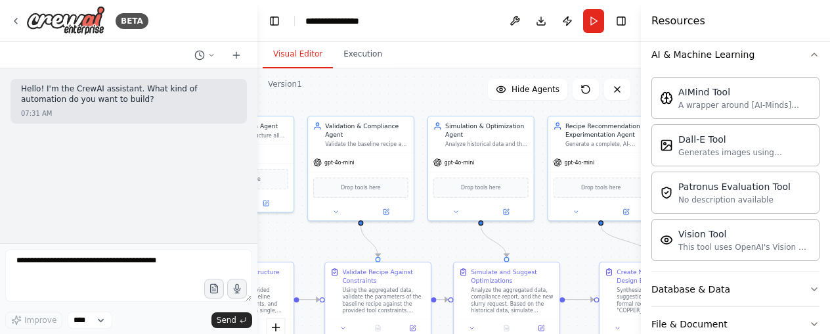
drag, startPoint x: 619, startPoint y: 124, endPoint x: 832, endPoint y: 158, distance: 216.2
click at [830, 158] on html "**********" at bounding box center [415, 167] width 830 height 334
